Goal: Task Accomplishment & Management: Use online tool/utility

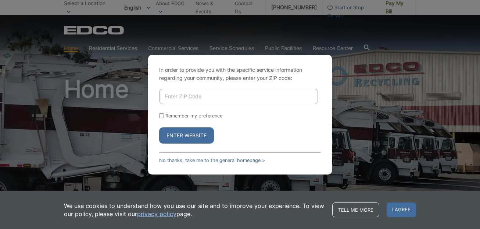
click at [183, 99] on input "Enter ZIP Code" at bounding box center [238, 96] width 159 height 15
type input "92064"
click at [188, 136] on button "Enter Website" at bounding box center [186, 135] width 55 height 16
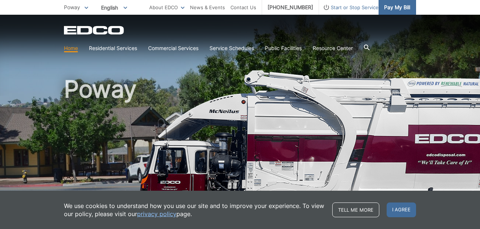
click at [397, 7] on span "Pay My Bill" at bounding box center [397, 7] width 26 height 8
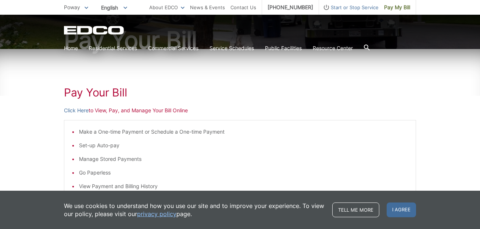
scroll to position [81, 0]
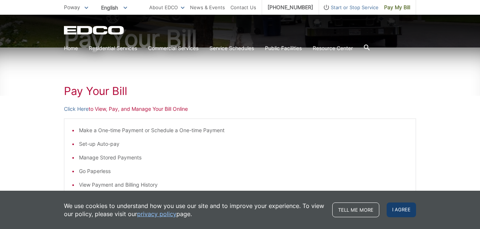
click at [401, 209] on span "I agree" at bounding box center [400, 209] width 29 height 15
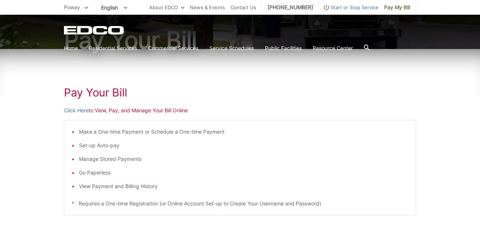
scroll to position [82, 0]
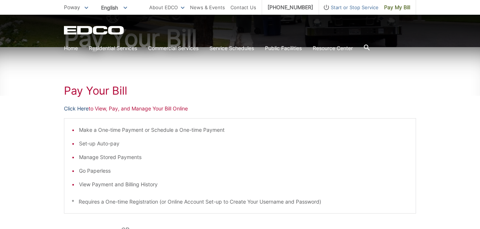
click at [70, 108] on link "Click Here" at bounding box center [76, 108] width 25 height 8
